Goal: Ask a question

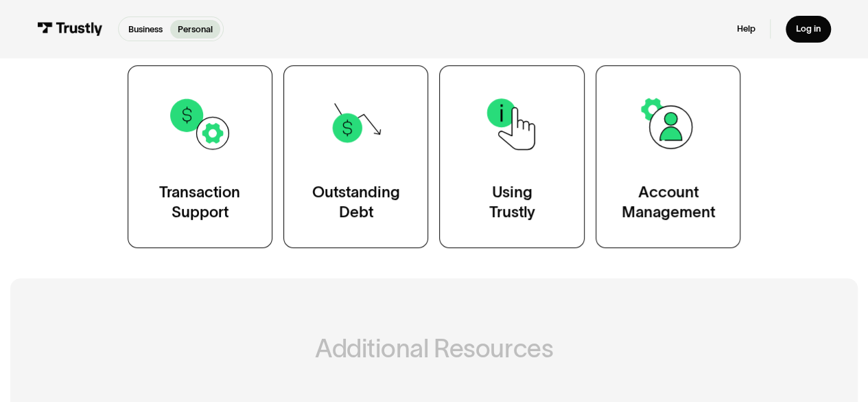
scroll to position [275, 0]
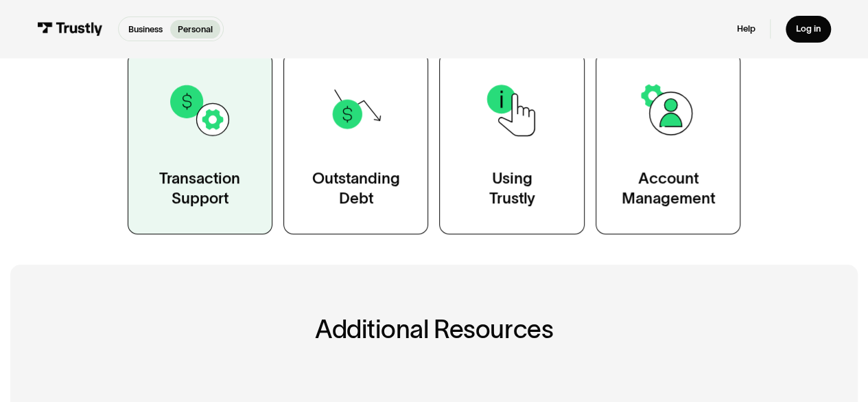
click at [192, 211] on link "Transaction Support" at bounding box center [200, 142] width 145 height 183
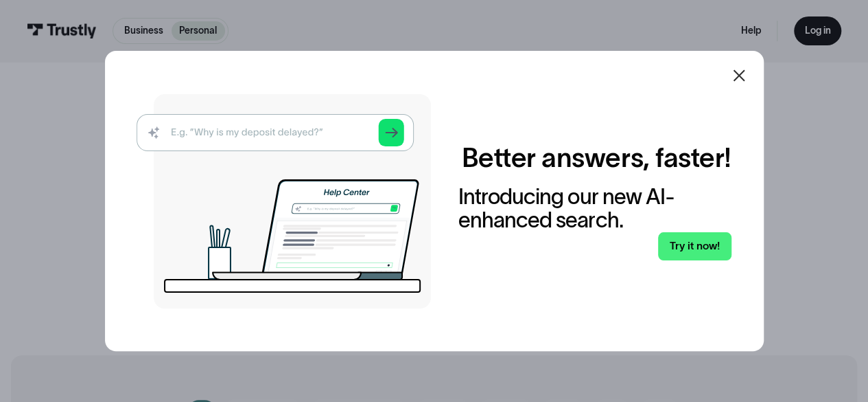
click at [741, 75] on icon at bounding box center [739, 75] width 16 height 16
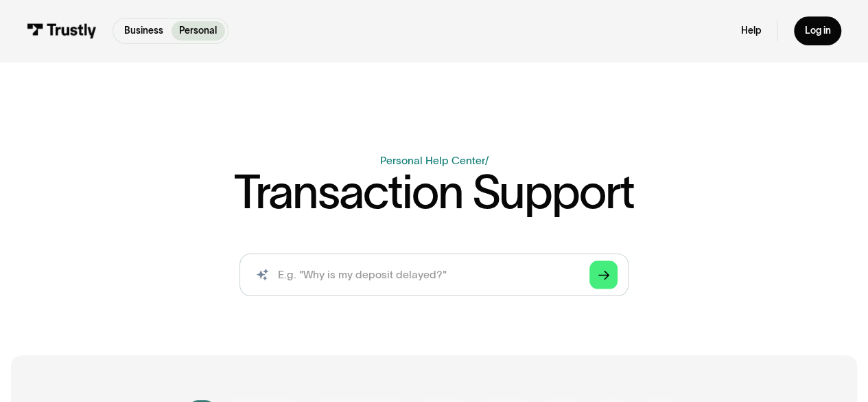
click at [380, 101] on div "Business Help Center Personal Help Center / Transaction Support AI-powered sear…" at bounding box center [434, 187] width 868 height 240
